Goal: Obtain resource: Download file/media

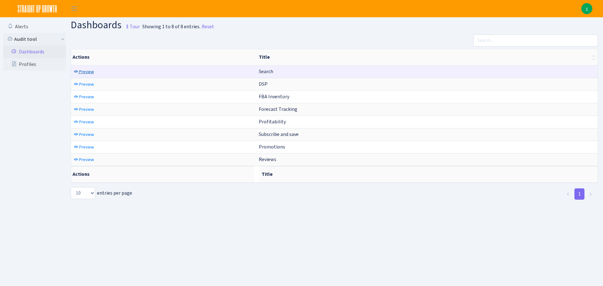
click at [90, 73] on span "Preview" at bounding box center [86, 72] width 15 height 6
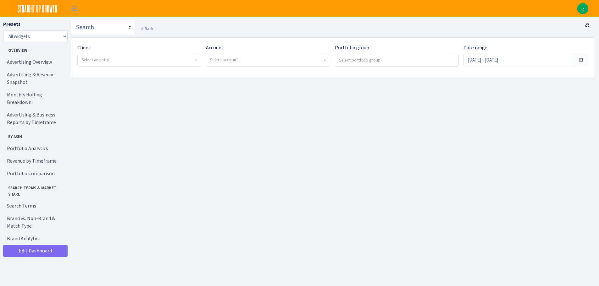
click at [155, 62] on span "Select an entry" at bounding box center [137, 60] width 112 height 6
select select "314"
select select
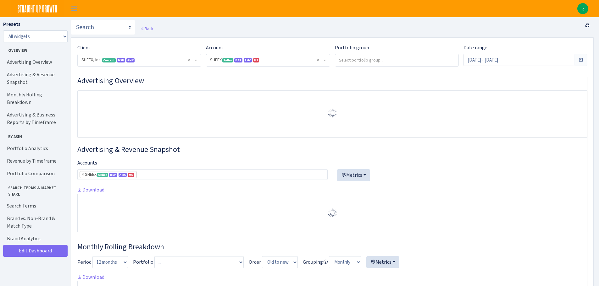
select select "2794563906483217"
click at [21, 111] on link "Advertising & Business Reports by Timeframe" at bounding box center [34, 119] width 63 height 20
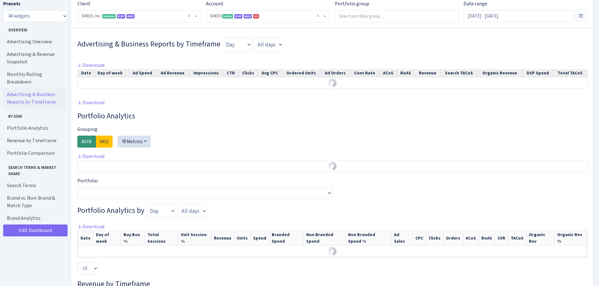
scroll to position [376, 0]
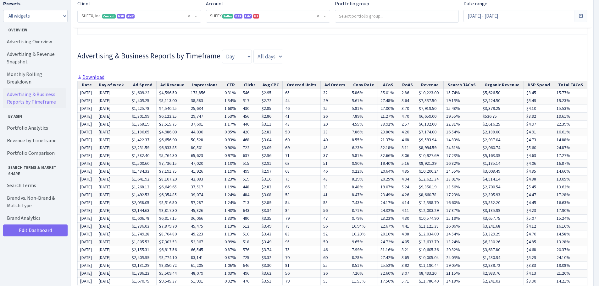
click at [96, 80] on link "Download" at bounding box center [90, 77] width 27 height 7
